Goal: Find specific page/section: Find specific page/section

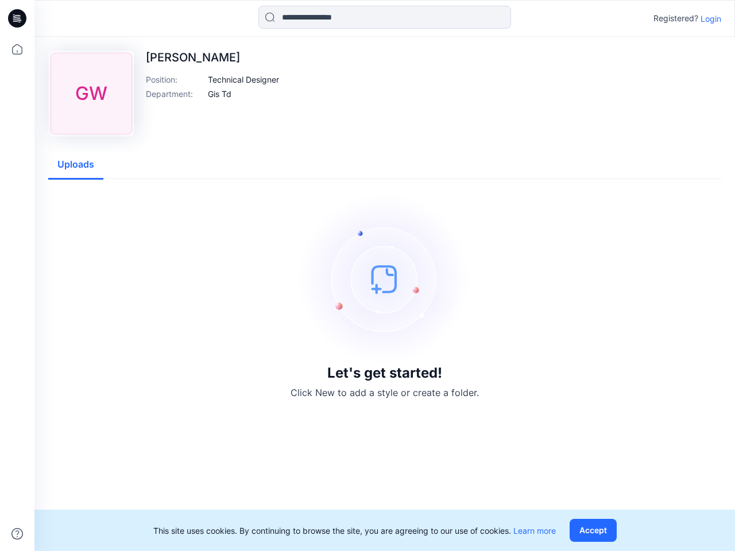
click at [368, 276] on img at bounding box center [385, 279] width 172 height 172
click at [18, 18] on icon at bounding box center [19, 18] width 5 height 1
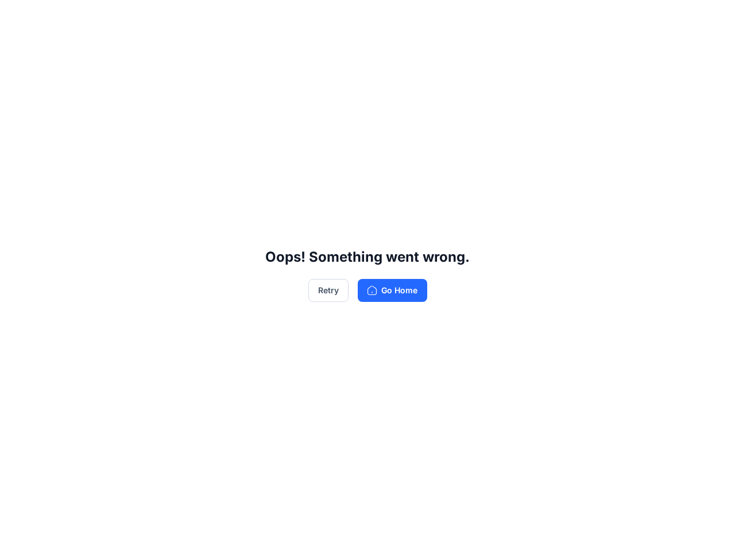
click at [17, 534] on div "Oops! Something went wrong. Retry Go Home" at bounding box center [367, 275] width 735 height 551
click at [385, 17] on div "Oops! Something went wrong. Retry Go Home" at bounding box center [367, 275] width 735 height 551
click at [711, 18] on div "Oops! Something went wrong. Retry Go Home" at bounding box center [367, 275] width 735 height 551
click at [244, 79] on div "Oops! Something went wrong. Retry Go Home" at bounding box center [367, 275] width 735 height 551
click at [220, 94] on div "Oops! Something went wrong. Retry Go Home" at bounding box center [367, 275] width 735 height 551
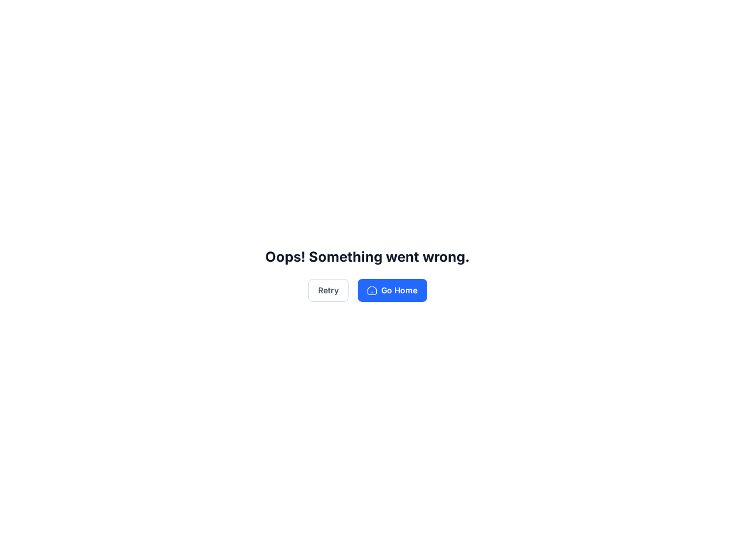
click at [76, 165] on div "Oops! Something went wrong. Retry Go Home" at bounding box center [367, 275] width 735 height 551
click at [596, 531] on div "Oops! Something went wrong. Retry Go Home" at bounding box center [367, 275] width 735 height 551
